Goal: Task Accomplishment & Management: Complete application form

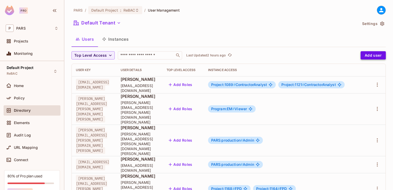
click at [369, 58] on button "Add user" at bounding box center [372, 55] width 25 height 8
click at [364, 56] on button "Add user" at bounding box center [372, 55] width 25 height 8
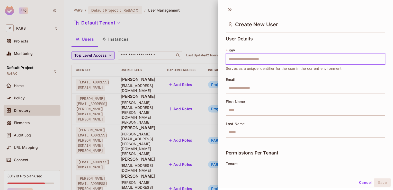
click at [240, 59] on input "text" at bounding box center [305, 59] width 159 height 11
type input "**********"
click at [234, 87] on input "text" at bounding box center [305, 88] width 159 height 11
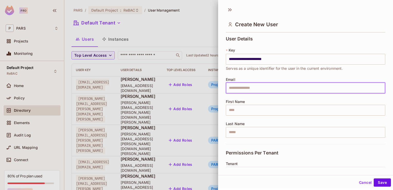
paste input "**********"
type input "**********"
click at [228, 111] on input "text" at bounding box center [305, 110] width 159 height 11
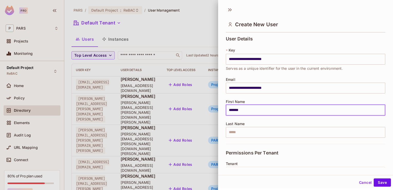
type input "*******"
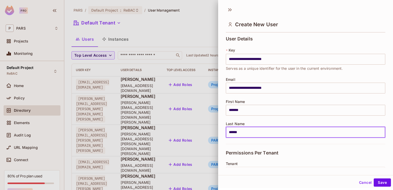
type input "******"
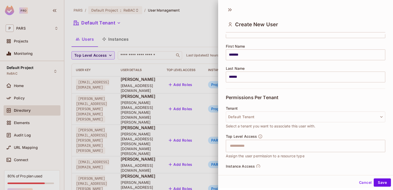
scroll to position [56, 0]
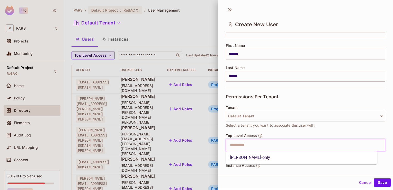
drag, startPoint x: 391, startPoint y: 126, endPoint x: 284, endPoint y: 140, distance: 107.8
click at [284, 140] on input "text" at bounding box center [301, 145] width 148 height 10
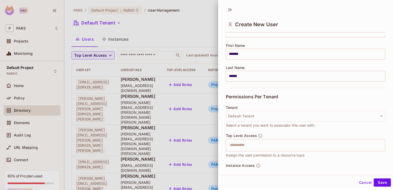
scroll to position [83, 0]
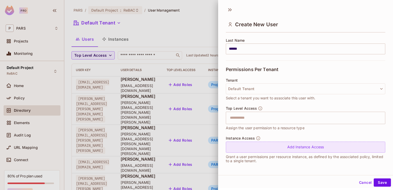
click at [319, 148] on div "Add Instance Access" at bounding box center [305, 146] width 159 height 11
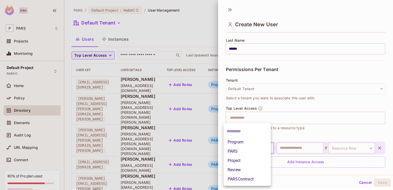
click at [268, 148] on body "Pro P PARS Projects Monitoring Default Project ReBAC Home Policy Directory Elem…" at bounding box center [196, 95] width 393 height 190
click at [254, 161] on li "Project" at bounding box center [246, 160] width 47 height 9
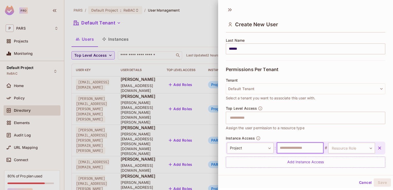
click at [280, 150] on input "text" at bounding box center [300, 147] width 47 height 11
type input "***"
click at [362, 149] on body "Pro P PARS Projects Monitoring Default Project ReBAC Home Policy Directory Elem…" at bounding box center [196, 95] width 393 height 190
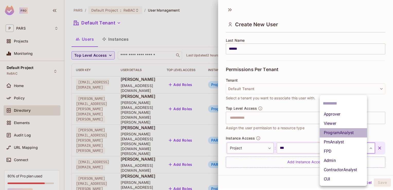
click at [352, 134] on li "ProgramAnalyst" at bounding box center [342, 132] width 47 height 9
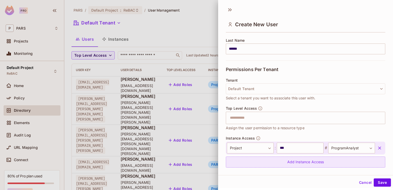
click at [315, 160] on div "Add Instance Access" at bounding box center [305, 161] width 159 height 11
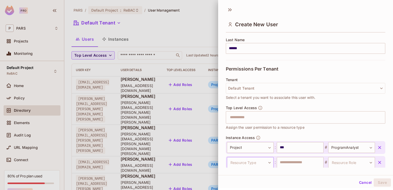
click at [268, 163] on body "Pro P PARS Projects Monitoring Default Project ReBAC Home Policy Directory Elem…" at bounding box center [196, 95] width 393 height 190
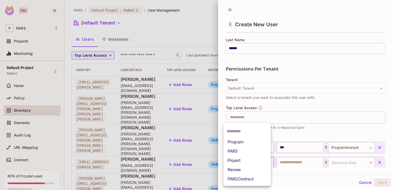
click at [259, 160] on li "Project" at bounding box center [246, 160] width 47 height 9
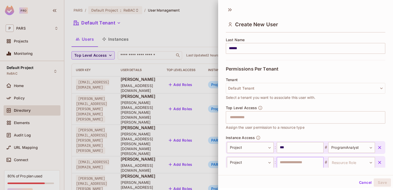
click at [280, 161] on input "text" at bounding box center [300, 162] width 47 height 11
type input "***"
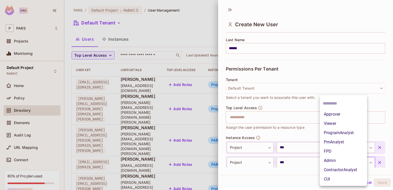
click at [363, 161] on body "Pro P PARS Projects Monitoring Default Project ReBAC Home Policy Directory Elem…" at bounding box center [196, 95] width 393 height 190
click at [354, 133] on li "ProgramAnalyst" at bounding box center [342, 132] width 47 height 9
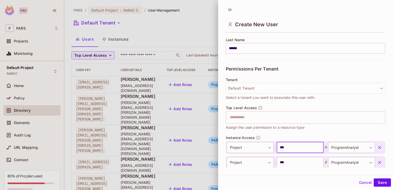
click at [285, 148] on input "***" at bounding box center [300, 147] width 47 height 11
type input "***"
click at [281, 163] on input "***" at bounding box center [300, 162] width 47 height 11
type input "***"
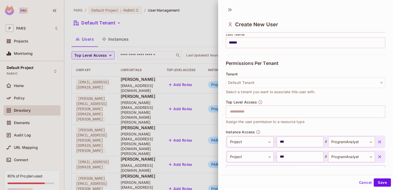
scroll to position [94, 0]
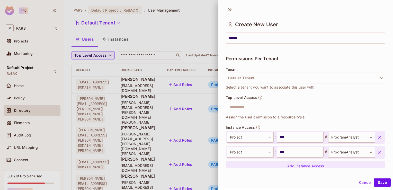
click at [323, 163] on div "Add Instance Access" at bounding box center [305, 165] width 159 height 11
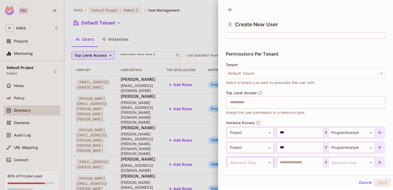
click at [267, 163] on body "Pro P PARS Projects Monitoring Default Project ReBAC Home Policy Directory Elem…" at bounding box center [196, 95] width 393 height 190
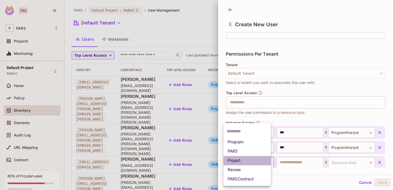
click at [254, 160] on li "Project" at bounding box center [246, 160] width 47 height 9
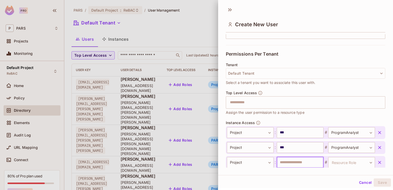
click at [284, 161] on input "text" at bounding box center [300, 162] width 47 height 11
type input "***"
click at [365, 163] on body "Pro P PARS Projects Monitoring Default Project ReBAC Home Policy Directory Elem…" at bounding box center [196, 95] width 393 height 190
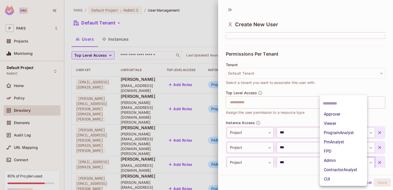
click at [346, 133] on li "ProgramAnalyst" at bounding box center [342, 132] width 47 height 9
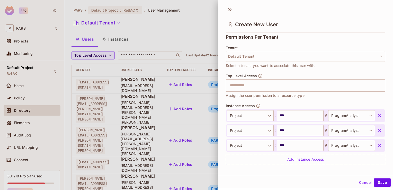
scroll to position [119, 0]
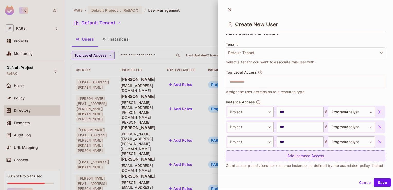
click at [329, 157] on div "Add Instance Access" at bounding box center [305, 155] width 159 height 11
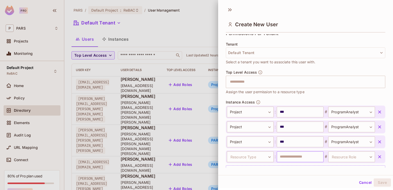
click at [279, 160] on input "text" at bounding box center [300, 156] width 47 height 11
type input "***"
click at [361, 154] on body "Pro P PARS Projects Monitoring Default Project ReBAC Home Policy Directory Elem…" at bounding box center [196, 95] width 393 height 190
click at [268, 157] on div at bounding box center [196, 95] width 393 height 190
click at [266, 158] on body "Pro P PARS Projects Monitoring Default Project ReBAC Home Policy Directory Elem…" at bounding box center [196, 95] width 393 height 190
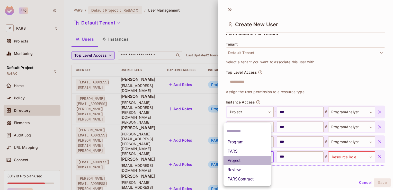
click at [262, 160] on li "Project" at bounding box center [246, 160] width 47 height 9
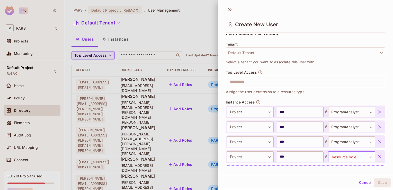
click at [362, 155] on body "Pro P PARS Projects Monitoring Default Project ReBAC Home Policy Directory Elem…" at bounding box center [196, 95] width 393 height 190
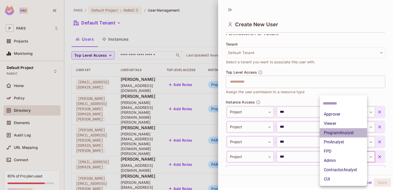
click at [355, 131] on li "ProgramAnalyst" at bounding box center [342, 132] width 47 height 9
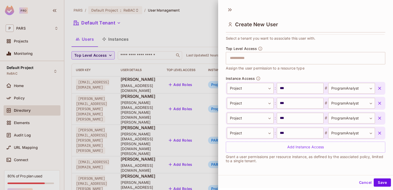
scroll to position [143, 0]
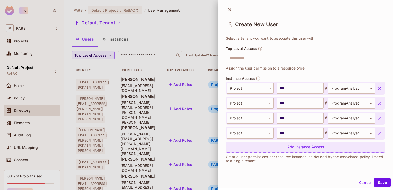
click at [305, 145] on div "Add Instance Access" at bounding box center [305, 146] width 159 height 11
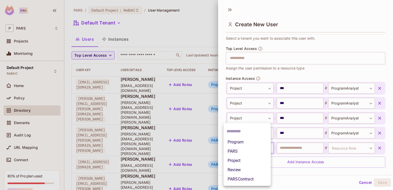
click at [267, 148] on body "Pro P PARS Projects Monitoring Default Project ReBAC Home Policy Directory Elem…" at bounding box center [196, 95] width 393 height 190
click at [260, 159] on li "Project" at bounding box center [246, 160] width 47 height 9
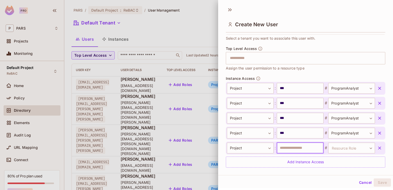
click at [278, 149] on input "text" at bounding box center [300, 147] width 47 height 11
type input "***"
click at [362, 146] on body "Pro P PARS Projects Monitoring Default Project ReBAC Home Policy Directory Elem…" at bounding box center [196, 95] width 393 height 190
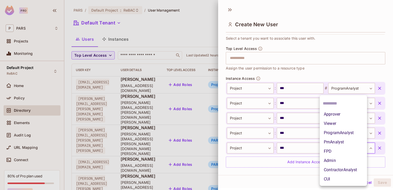
click at [351, 132] on li "ProgramAnalyst" at bounding box center [342, 132] width 47 height 9
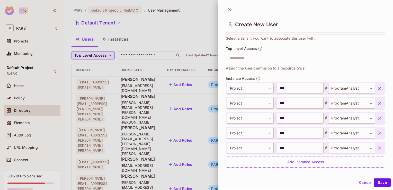
scroll to position [158, 0]
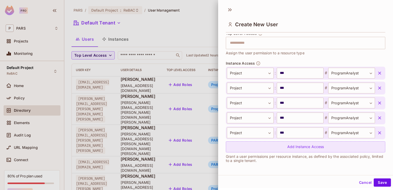
click at [309, 148] on div "Add Instance Access" at bounding box center [305, 146] width 159 height 11
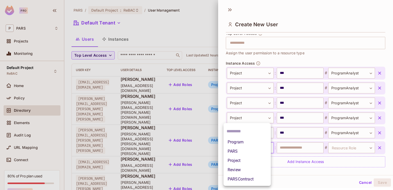
click at [266, 147] on body "Pro P PARS Projects Monitoring Default Project ReBAC Home Policy Directory Elem…" at bounding box center [196, 95] width 393 height 190
click at [259, 162] on li "Project" at bounding box center [246, 160] width 47 height 9
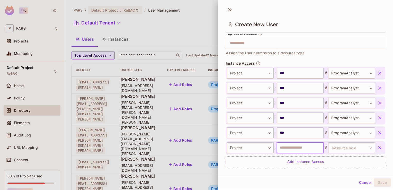
click at [285, 146] on input "text" at bounding box center [300, 147] width 47 height 11
type input "***"
click at [363, 146] on body "Pro P PARS Projects Monitoring Default Project ReBAC Home Policy Directory Elem…" at bounding box center [196, 95] width 393 height 190
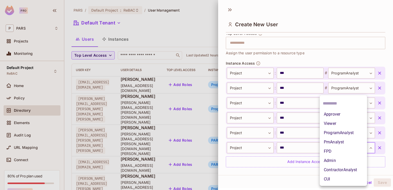
click at [361, 132] on li "ProgramAnalyst" at bounding box center [342, 132] width 47 height 9
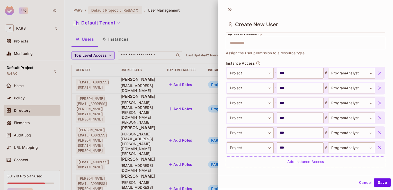
scroll to position [173, 0]
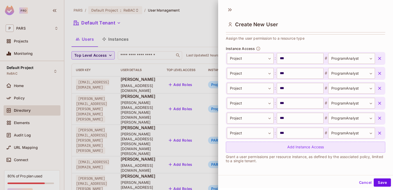
click at [308, 149] on div "Add Instance Access" at bounding box center [305, 146] width 159 height 11
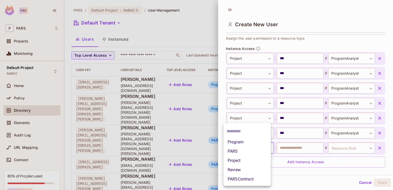
click at [267, 148] on body "Pro P PARS Projects Monitoring Default Project ReBAC Home Policy Directory Elem…" at bounding box center [196, 95] width 393 height 190
click at [258, 160] on li "Project" at bounding box center [246, 160] width 47 height 9
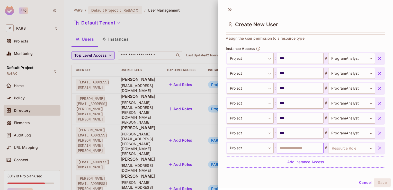
click at [279, 149] on input "text" at bounding box center [300, 147] width 47 height 11
type input "***"
click at [363, 149] on body "Pro P PARS Projects Monitoring Default Project ReBAC Home Policy Directory Elem…" at bounding box center [196, 95] width 393 height 190
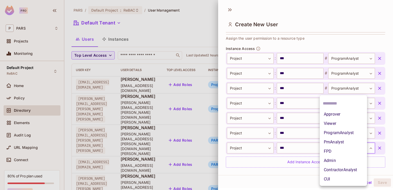
click at [350, 133] on li "ProgramAnalyst" at bounding box center [342, 132] width 47 height 9
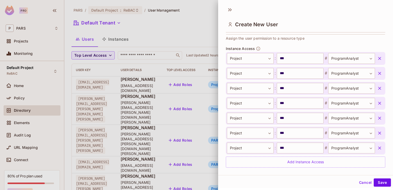
scroll to position [188, 0]
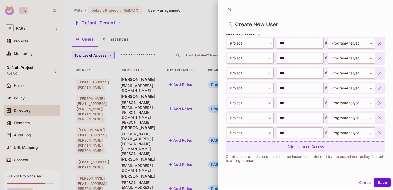
click at [298, 151] on div "Add Instance Access" at bounding box center [305, 146] width 159 height 11
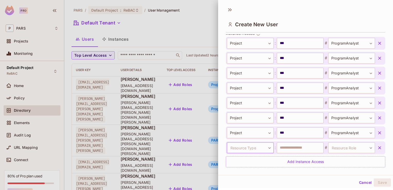
click at [268, 147] on body "Pro P PARS Projects Monitoring Default Project ReBAC Home Policy Directory Elem…" at bounding box center [196, 95] width 393 height 190
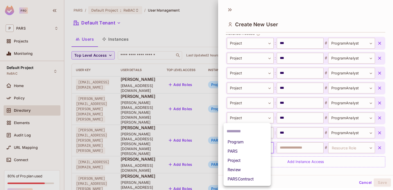
click at [259, 160] on li "Project" at bounding box center [246, 160] width 47 height 9
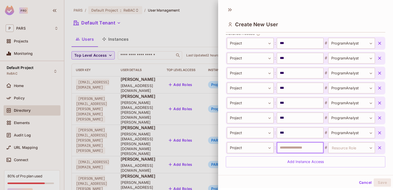
click at [286, 148] on input "text" at bounding box center [300, 147] width 47 height 11
type input "***"
drag, startPoint x: 363, startPoint y: 149, endPoint x: 358, endPoint y: 153, distance: 6.2
click at [358, 153] on div "Project ******* ​ : *** ​ # Resource Role ​ Resource Role" at bounding box center [305, 147] width 159 height 13
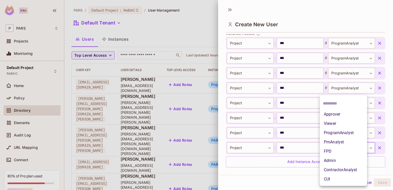
click at [362, 147] on body "Pro P PARS Projects Monitoring Default Project ReBAC Home Policy Directory Elem…" at bounding box center [196, 95] width 393 height 190
click at [356, 134] on li "ProgramAnalyst" at bounding box center [342, 132] width 47 height 9
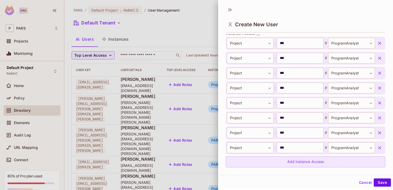
click at [322, 160] on div "Add Instance Access" at bounding box center [305, 161] width 159 height 11
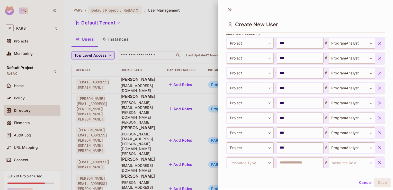
scroll to position [188, 0]
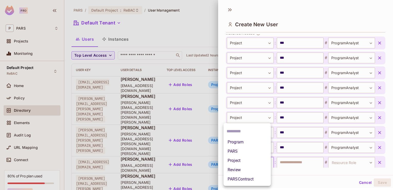
click at [267, 164] on body "Pro P PARS Projects Monitoring Default Project ReBAC Home Policy Directory Elem…" at bounding box center [196, 95] width 393 height 190
click at [260, 160] on li "Project" at bounding box center [246, 160] width 47 height 9
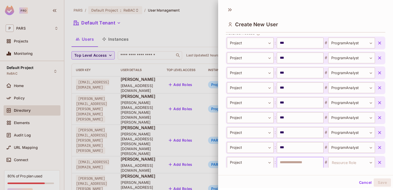
click at [278, 162] on input "text" at bounding box center [300, 162] width 47 height 11
type input "***"
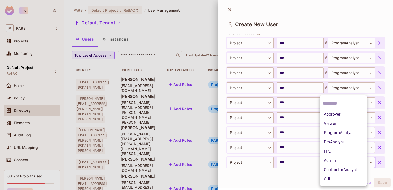
click at [363, 162] on body "Pro P PARS Projects Monitoring Default Project ReBAC Home Policy Directory Elem…" at bounding box center [196, 95] width 393 height 190
click at [352, 132] on li "ProgramAnalyst" at bounding box center [342, 132] width 47 height 9
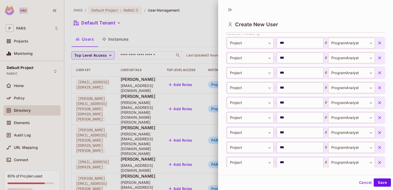
scroll to position [218, 0]
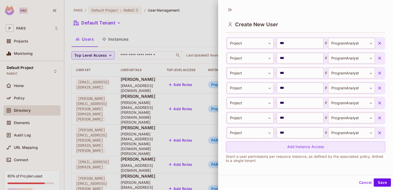
click at [309, 145] on div "Add Instance Access" at bounding box center [305, 146] width 159 height 11
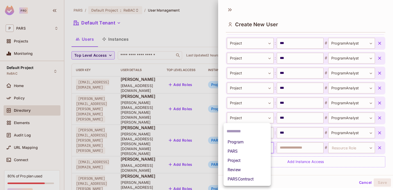
click at [269, 149] on body "Pro P PARS Projects Monitoring Default Project ReBAC Home Policy Directory Elem…" at bounding box center [196, 95] width 393 height 190
click at [258, 160] on li "Project" at bounding box center [246, 160] width 47 height 9
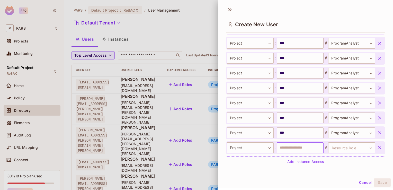
click at [282, 148] on input "text" at bounding box center [300, 147] width 47 height 11
type input "***"
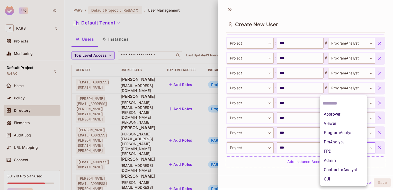
click at [361, 149] on body "Pro P PARS Projects Monitoring Default Project ReBAC Home Policy Directory Elem…" at bounding box center [196, 95] width 393 height 190
click at [353, 133] on li "ProgramAnalyst" at bounding box center [342, 132] width 47 height 9
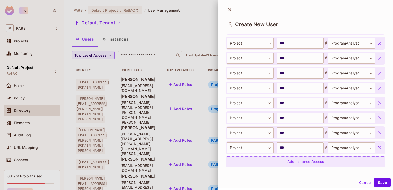
click at [299, 161] on div "Add Instance Access" at bounding box center [305, 161] width 159 height 11
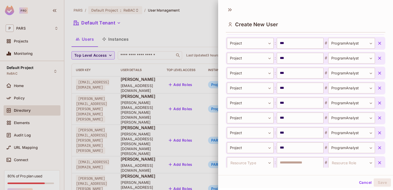
scroll to position [218, 0]
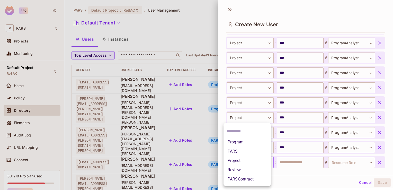
click at [268, 163] on body "Pro P PARS Projects Monitoring Default Project ReBAC Home Policy Directory Elem…" at bounding box center [196, 95] width 393 height 190
click at [259, 161] on li "Project" at bounding box center [246, 160] width 47 height 9
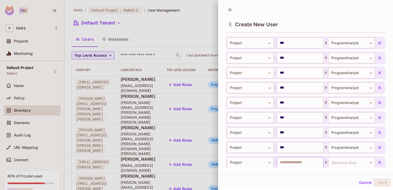
click at [282, 165] on input "text" at bounding box center [300, 162] width 47 height 11
type input "***"
click at [358, 166] on body "Pro P PARS Projects Monitoring Default Project ReBAC Home Policy Directory Elem…" at bounding box center [196, 95] width 393 height 190
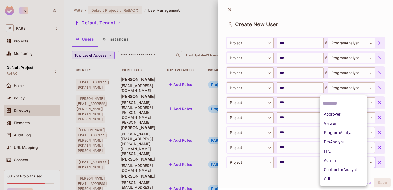
click at [347, 133] on li "ProgramAnalyst" at bounding box center [342, 132] width 47 height 9
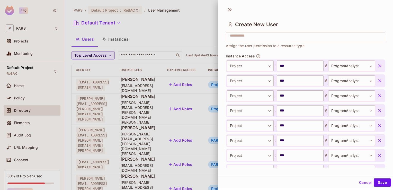
scroll to position [164, 0]
click at [374, 180] on button "Save" at bounding box center [381, 182] width 17 height 8
